Goal: Transaction & Acquisition: Book appointment/travel/reservation

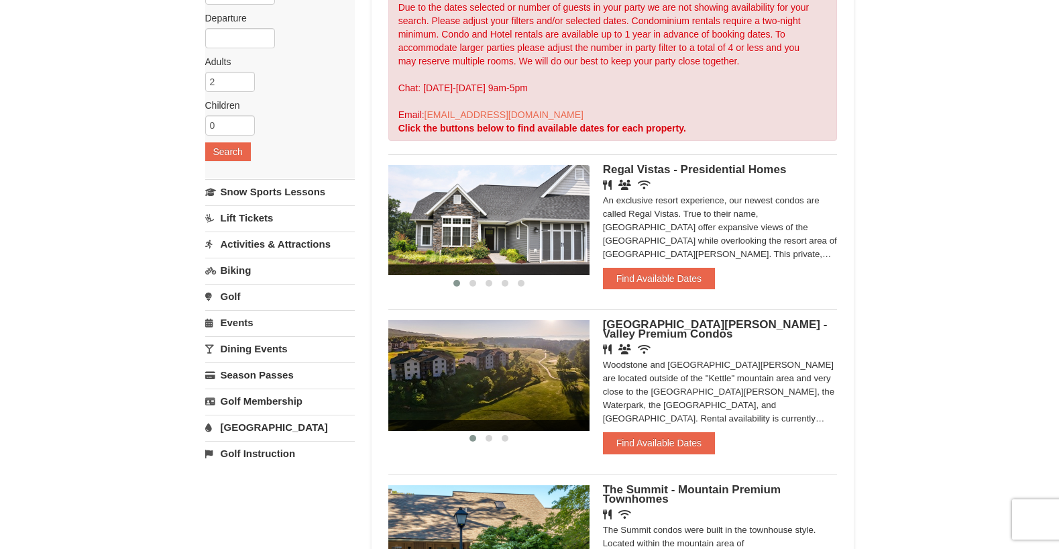
scroll to position [201, 0]
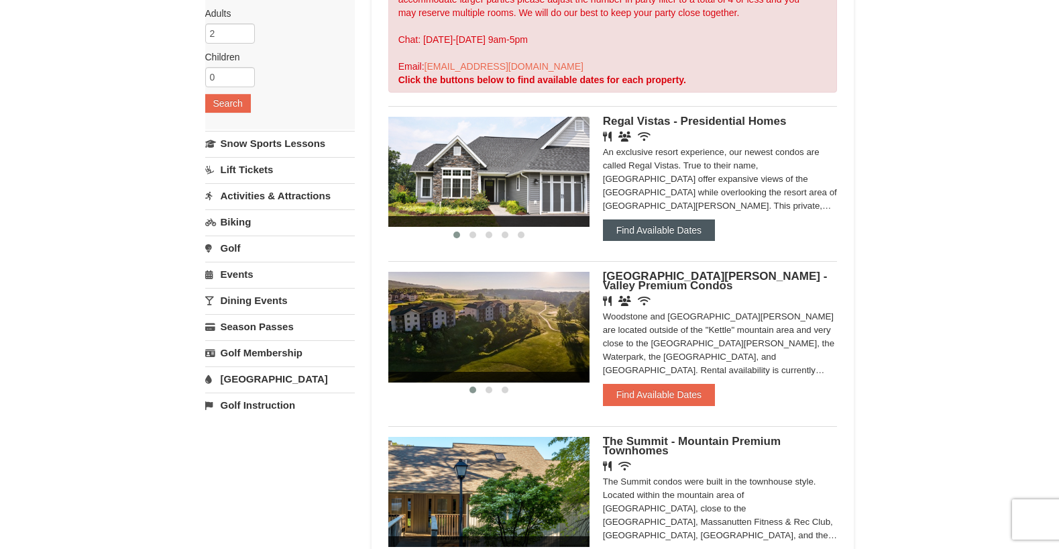
click at [665, 230] on button "Find Available Dates" at bounding box center [659, 229] width 112 height 21
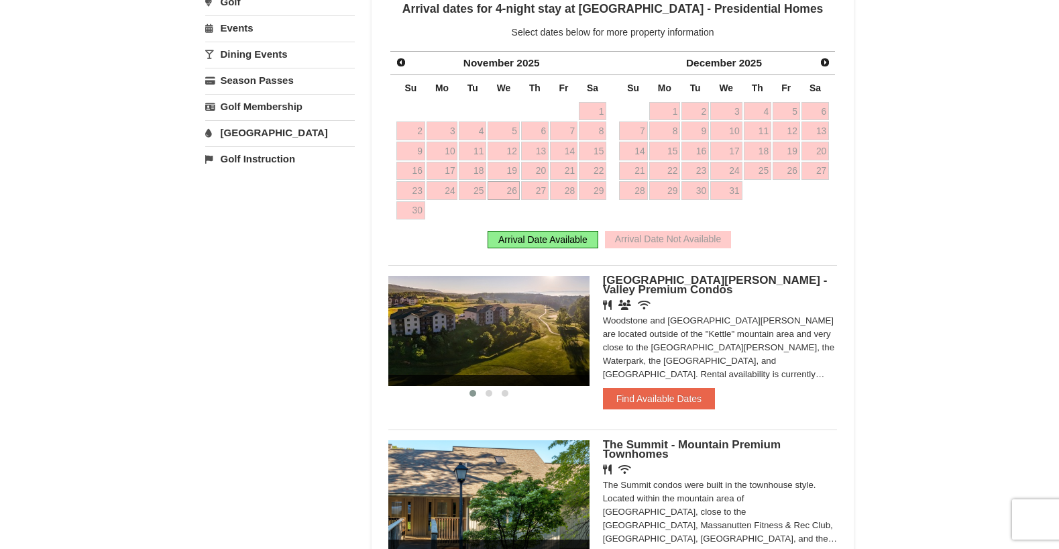
scroll to position [470, 0]
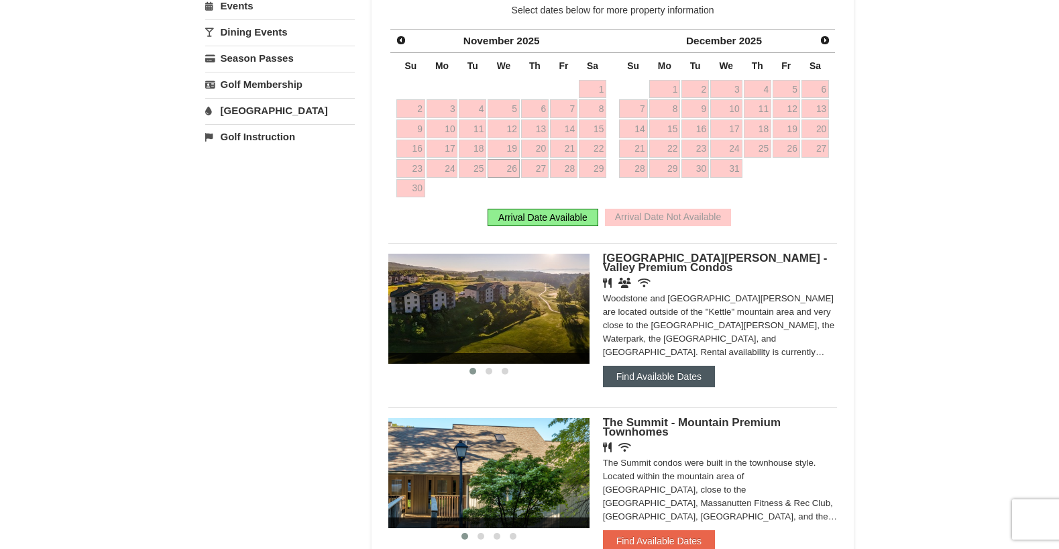
click at [621, 380] on button "Find Available Dates" at bounding box center [659, 376] width 112 height 21
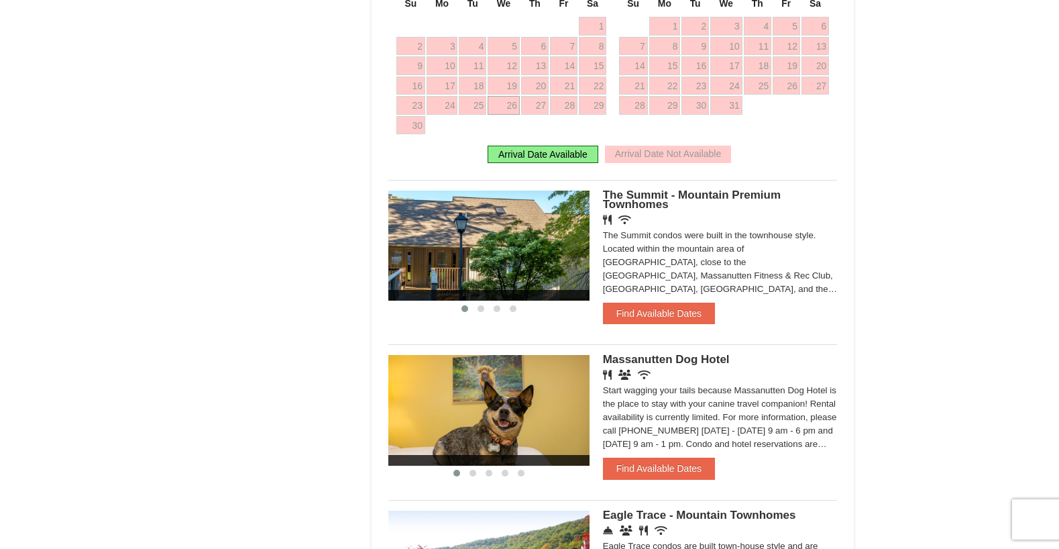
scroll to position [738, 0]
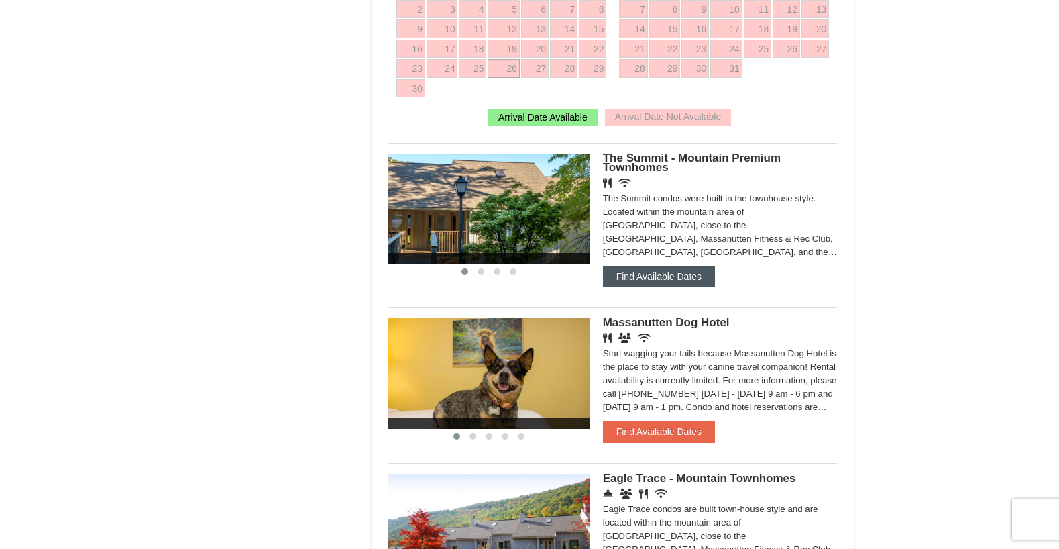
click at [667, 266] on button "Find Available Dates" at bounding box center [659, 276] width 112 height 21
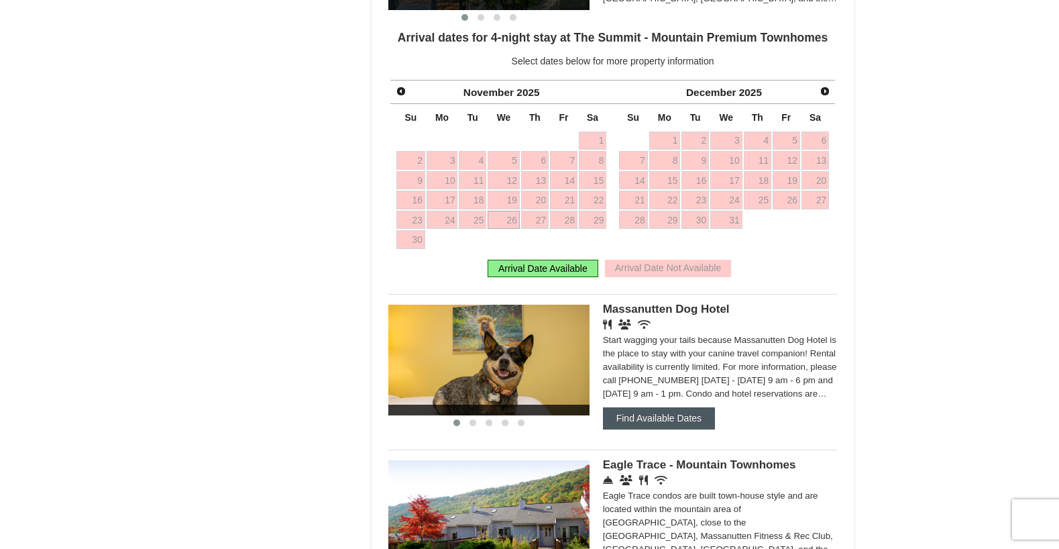
click at [676, 413] on button "Find Available Dates" at bounding box center [659, 417] width 112 height 21
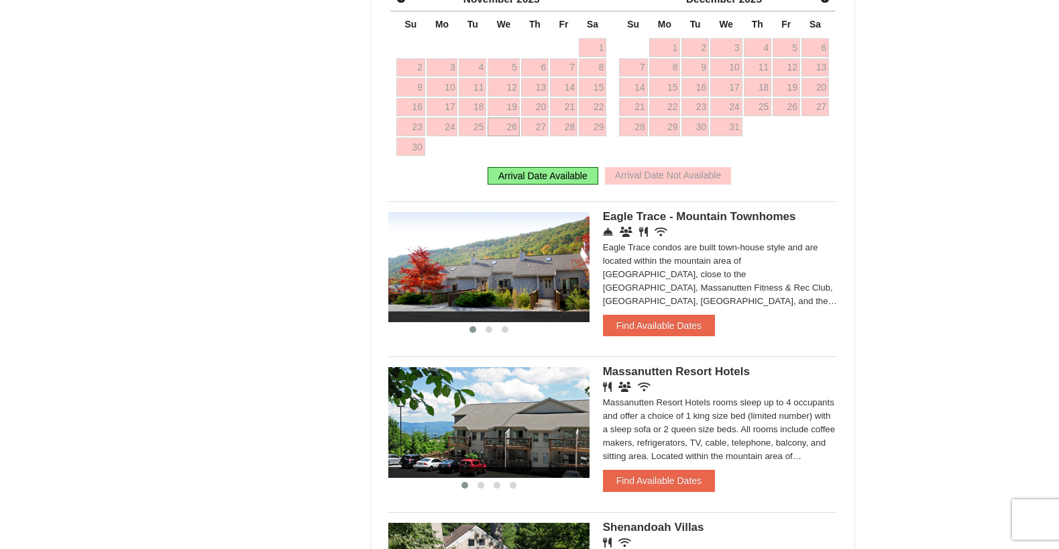
scroll to position [1006, 0]
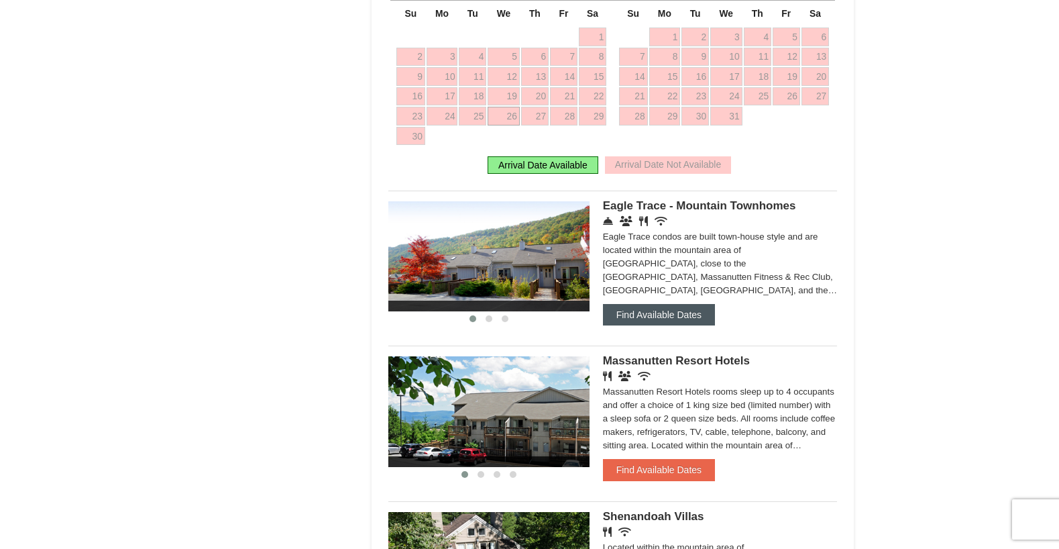
click at [641, 315] on button "Find Available Dates" at bounding box center [659, 314] width 112 height 21
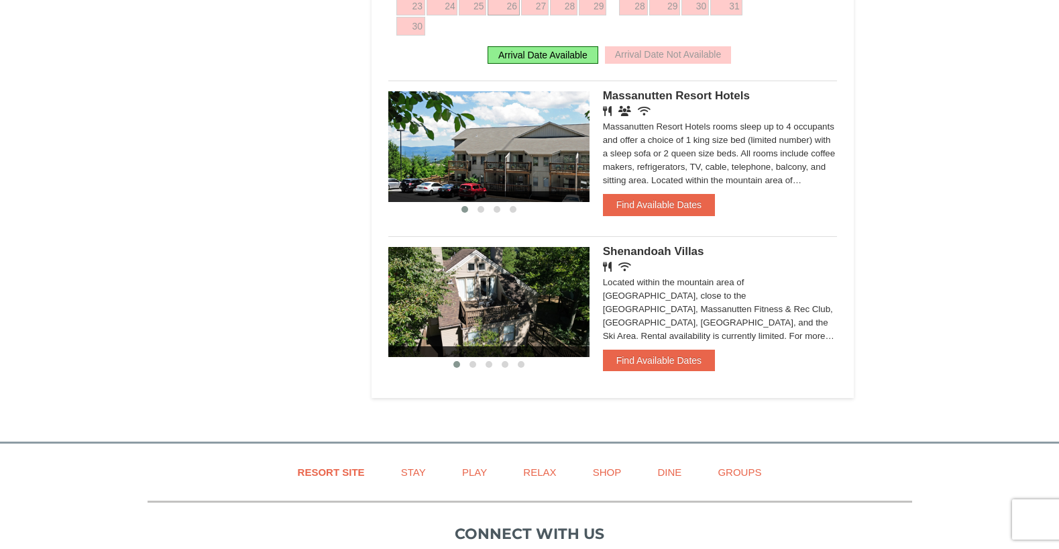
scroll to position [1274, 0]
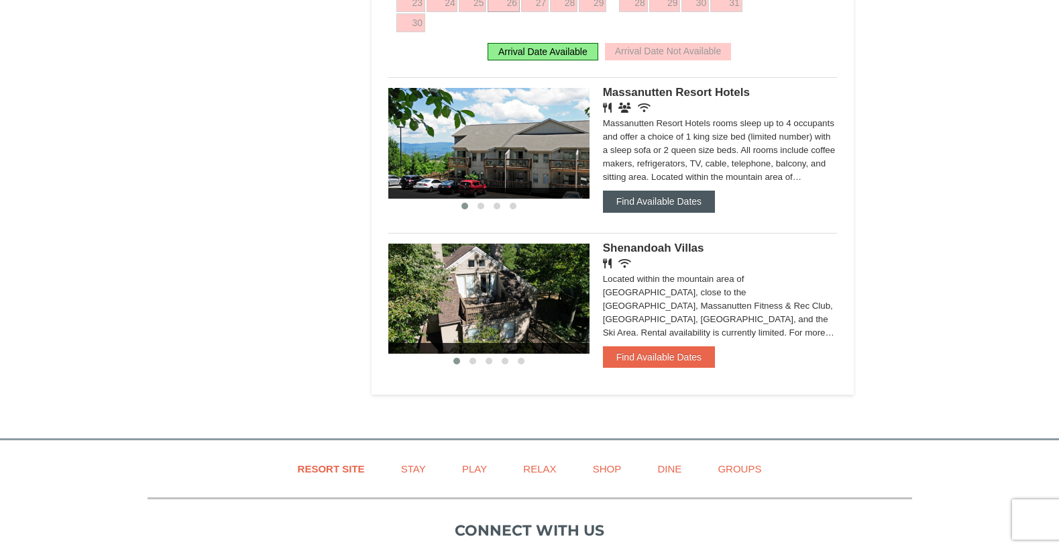
click at [641, 206] on button "Find Available Dates" at bounding box center [659, 200] width 112 height 21
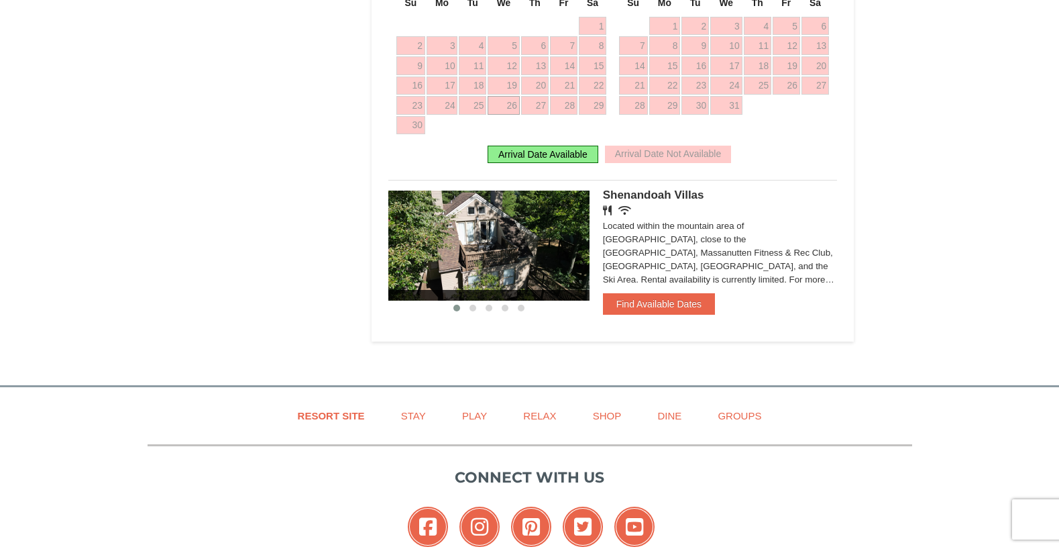
scroll to position [1409, 0]
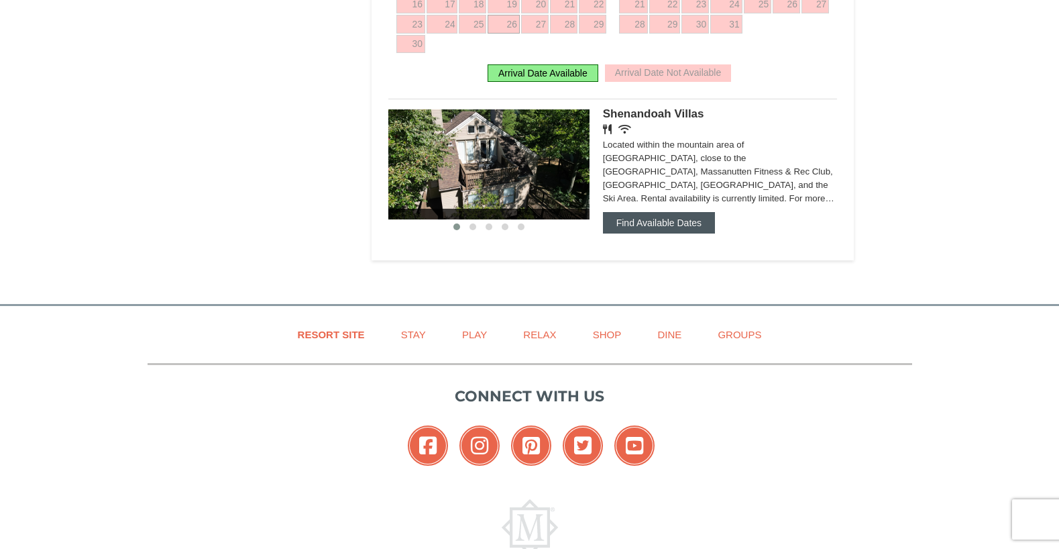
click at [663, 225] on button "Find Available Dates" at bounding box center [659, 222] width 112 height 21
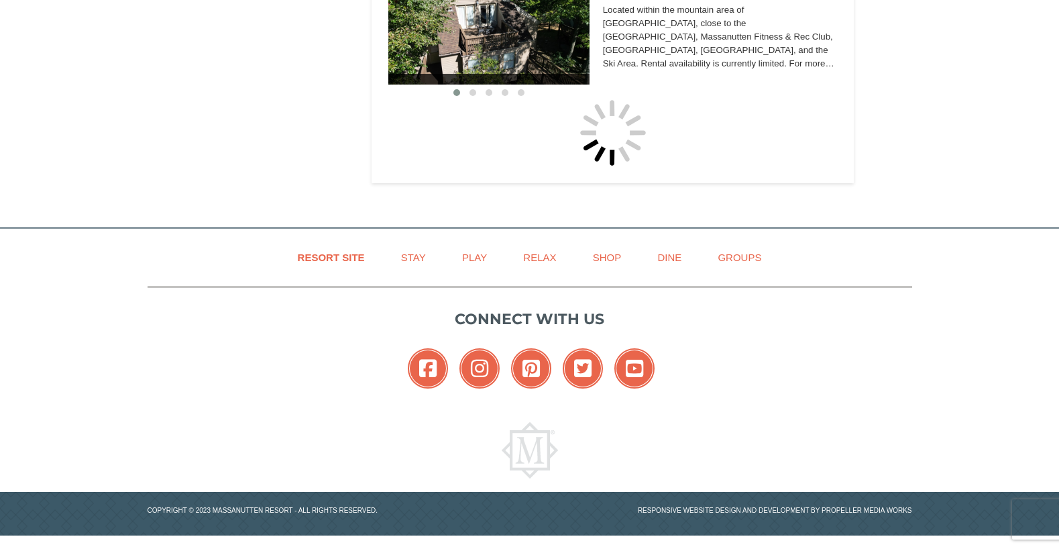
scroll to position [1292, 0]
